Goal: Transaction & Acquisition: Obtain resource

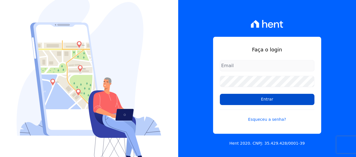
type input "[EMAIL_ADDRESS][DOMAIN_NAME]"
click at [285, 103] on input "Entrar" at bounding box center [267, 99] width 95 height 11
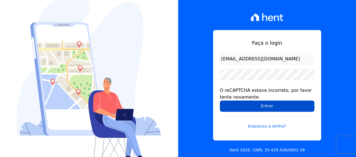
click at [244, 106] on input "Entrar" at bounding box center [267, 106] width 95 height 11
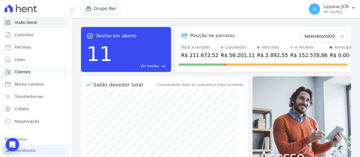
click at [35, 73] on link "Clientes" at bounding box center [35, 71] width 67 height 11
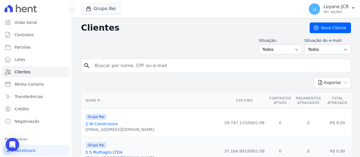
click at [152, 64] on input "search" at bounding box center [219, 65] width 257 height 11
paste input "020.975.605-55"
type input "020.975.605-55"
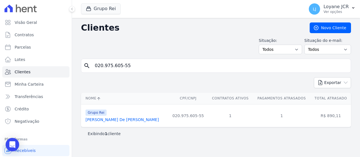
click at [124, 122] on link "[PERSON_NAME] De [PERSON_NAME]" at bounding box center [122, 120] width 73 height 5
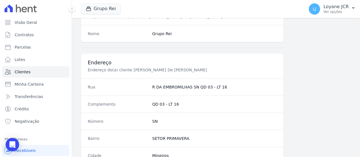
scroll to position [397, 0]
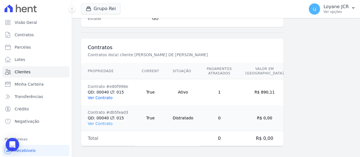
click at [101, 96] on link "Ver Contrato" at bounding box center [100, 98] width 25 height 5
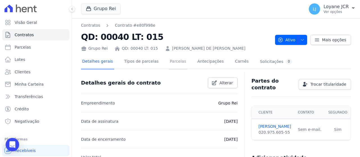
click at [173, 59] on link "Parcelas" at bounding box center [178, 62] width 19 height 15
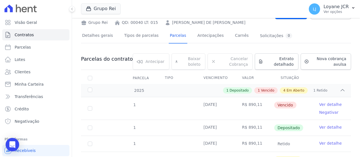
scroll to position [84, 0]
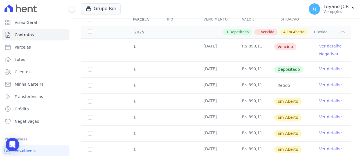
drag, startPoint x: 214, startPoint y: 102, endPoint x: 261, endPoint y: 89, distance: 49.0
drag, startPoint x: 261, startPoint y: 89, endPoint x: 201, endPoint y: 60, distance: 66.2
click at [201, 60] on td "[DATE]" at bounding box center [216, 50] width 39 height 23
drag, startPoint x: 201, startPoint y: 60, endPoint x: 183, endPoint y: 54, distance: 19.4
click at [183, 54] on td at bounding box center [177, 50] width 39 height 23
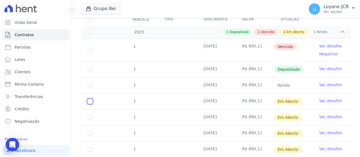
click at [90, 100] on input "checkbox" at bounding box center [90, 101] width 5 height 5
checkbox input "true"
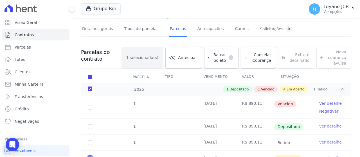
scroll to position [6, 0]
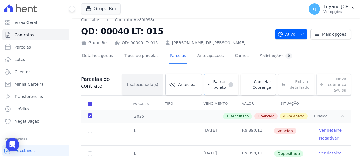
click at [222, 86] on span "Baixar boleto" at bounding box center [219, 84] width 14 height 11
